Goal: Task Accomplishment & Management: Use online tool/utility

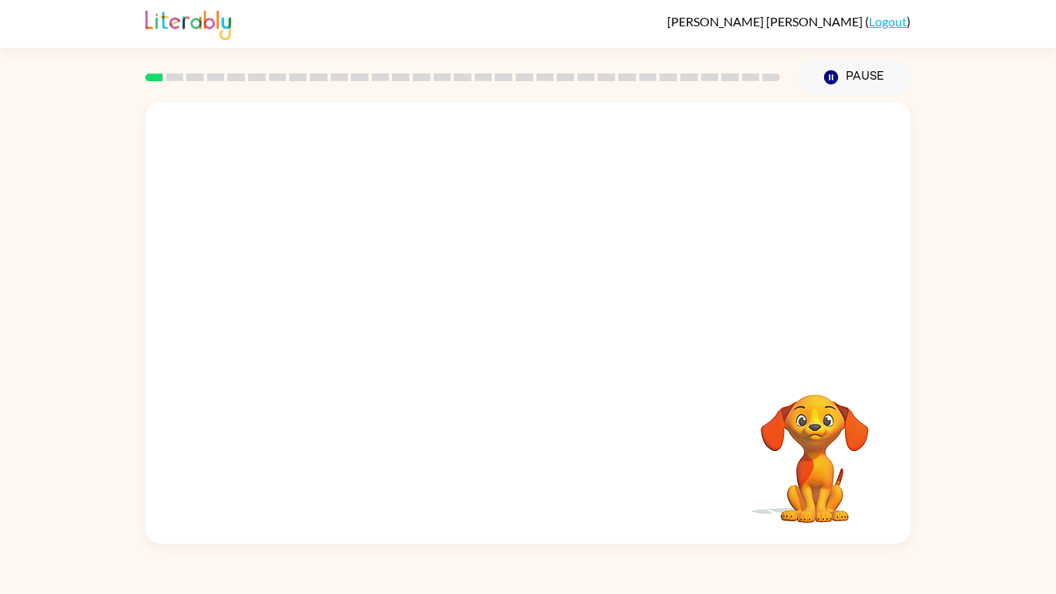
click at [563, 327] on div at bounding box center [527, 232] width 765 height 260
click at [471, 244] on video "Your browser must support playing .mp4 files to use Literably. Please try using…" at bounding box center [527, 232] width 765 height 260
click at [471, 247] on video "Your browser must support playing .mp4 files to use Literably. Please try using…" at bounding box center [527, 232] width 765 height 260
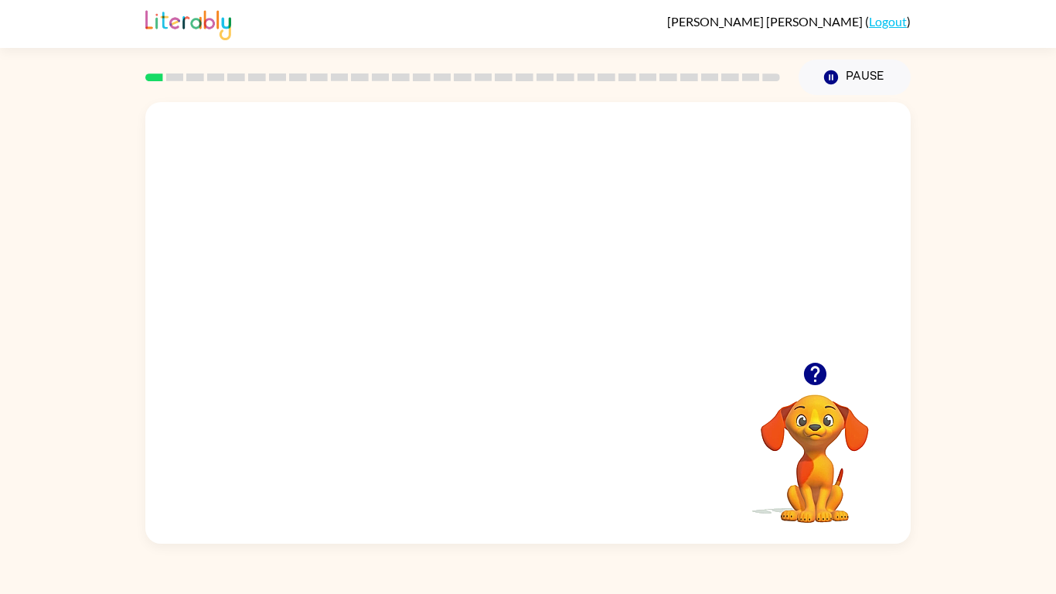
click at [615, 243] on video "Your browser must support playing .mp4 files to use Literably. Please try using…" at bounding box center [527, 232] width 765 height 260
click at [500, 324] on div at bounding box center [528, 330] width 99 height 56
click at [507, 332] on button "button" at bounding box center [528, 330] width 99 height 56
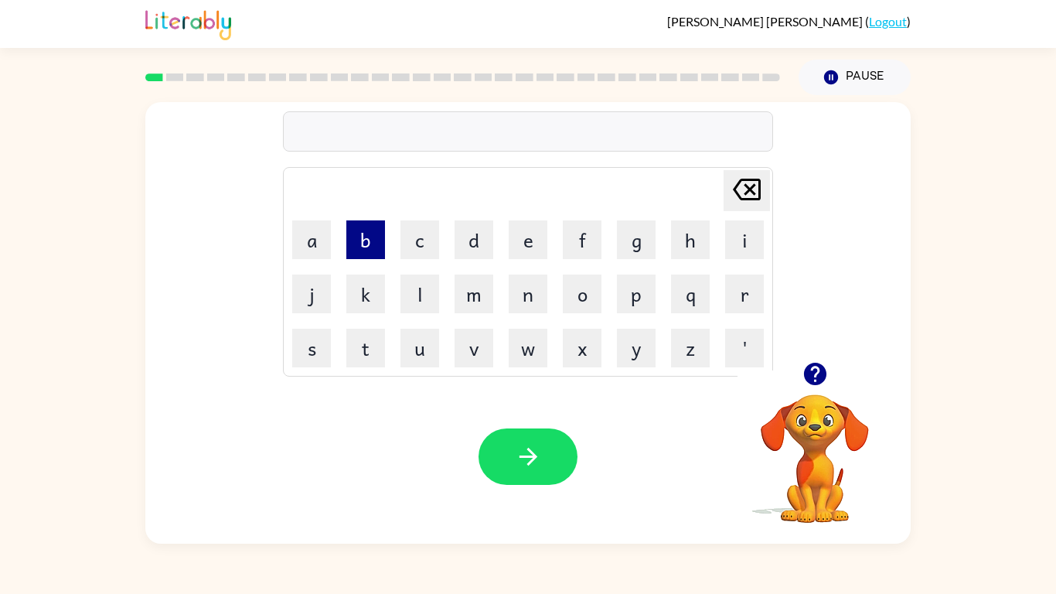
click at [374, 245] on button "b" at bounding box center [365, 239] width 39 height 39
click at [583, 307] on button "o" at bounding box center [582, 293] width 39 height 39
type button "o"
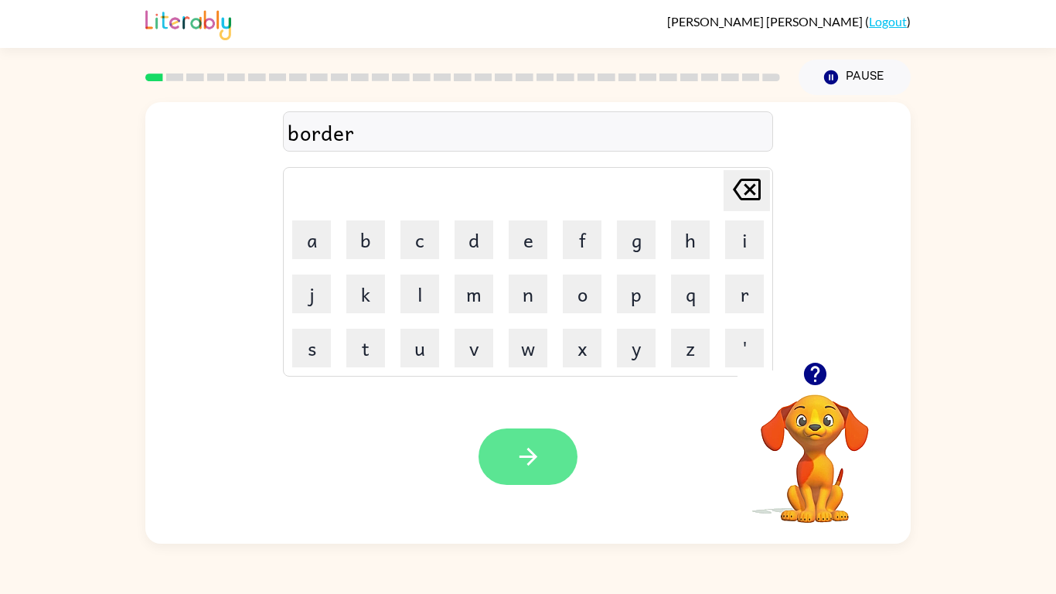
click at [509, 472] on button "button" at bounding box center [528, 456] width 99 height 56
click at [497, 469] on button "button" at bounding box center [528, 456] width 99 height 56
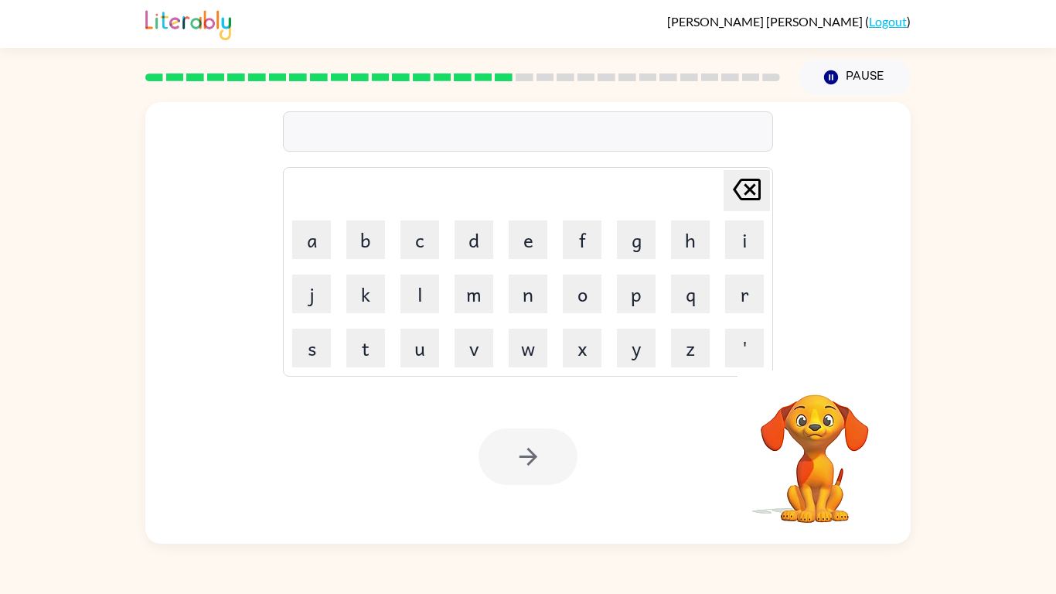
click at [792, 464] on video "Your browser must support playing .mp4 files to use Literably. Please try using…" at bounding box center [815, 447] width 155 height 155
click at [805, 454] on video "Your browser must support playing .mp4 files to use Literably. Please try using…" at bounding box center [815, 447] width 155 height 155
click at [829, 71] on icon "button" at bounding box center [831, 77] width 14 height 14
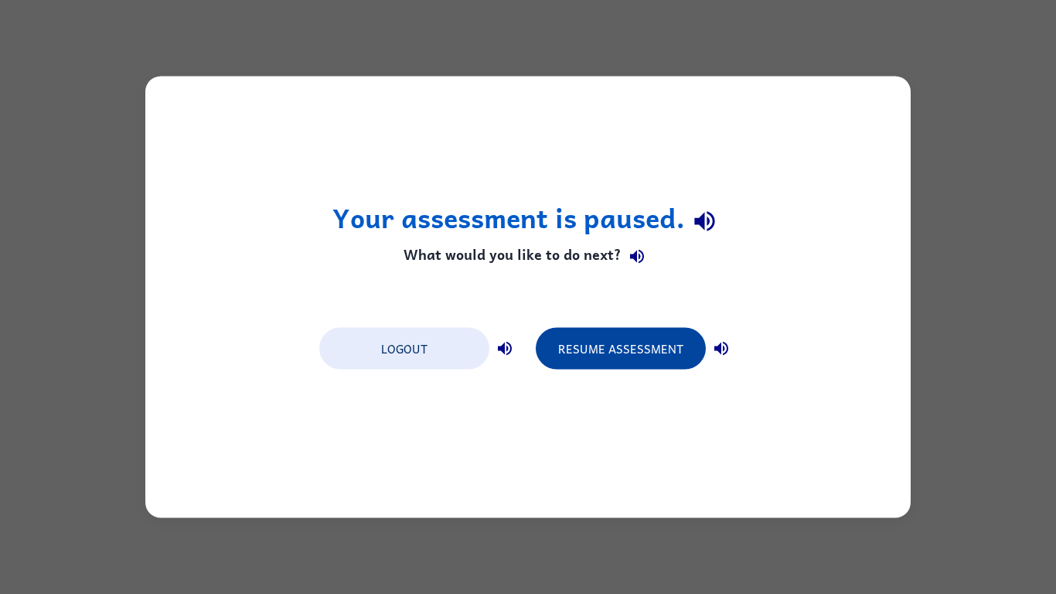
click at [646, 367] on button "Resume Assessment" at bounding box center [621, 349] width 170 height 42
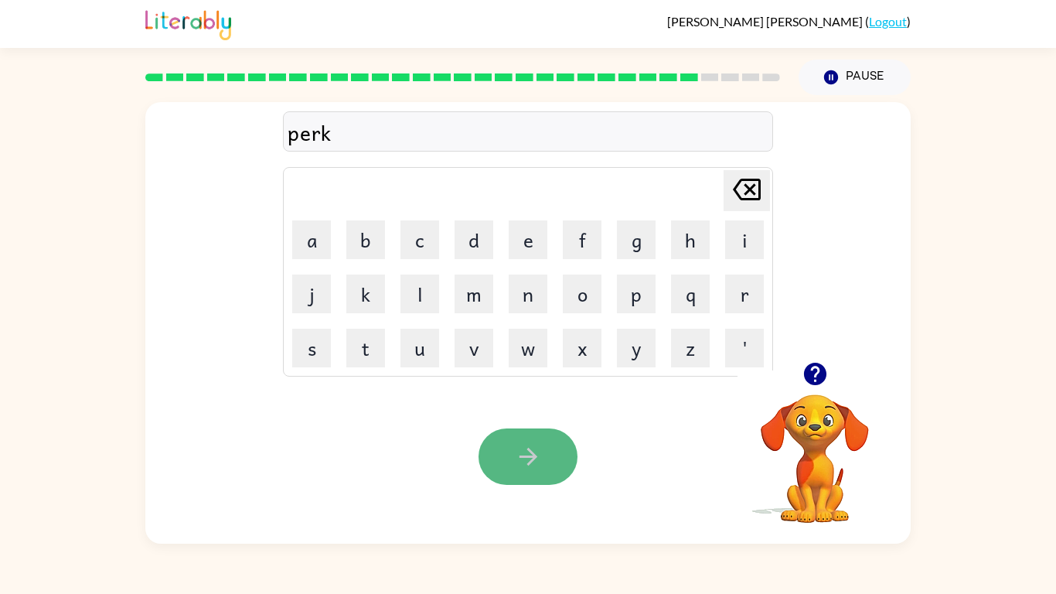
click at [503, 451] on button "button" at bounding box center [528, 456] width 99 height 56
